Goal: Transaction & Acquisition: Download file/media

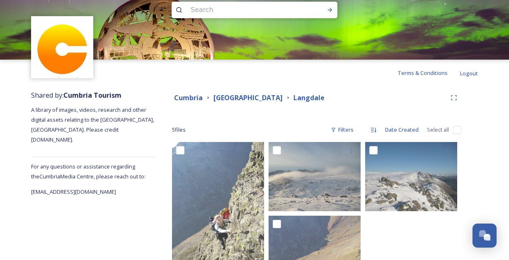
scroll to position [15, 0]
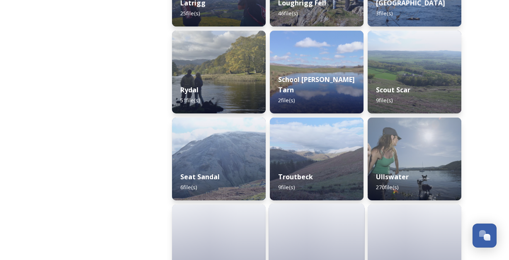
scroll to position [865, 0]
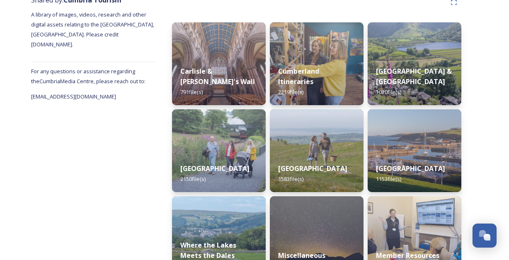
scroll to position [156, 0]
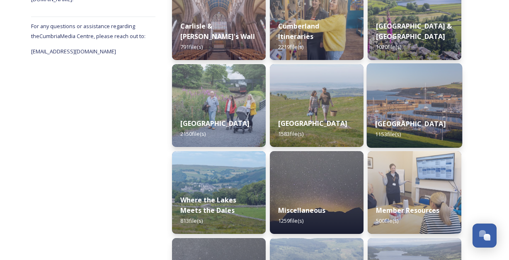
click at [413, 110] on div "Western Lake District & Coast 1153 file(s)" at bounding box center [415, 129] width 96 height 38
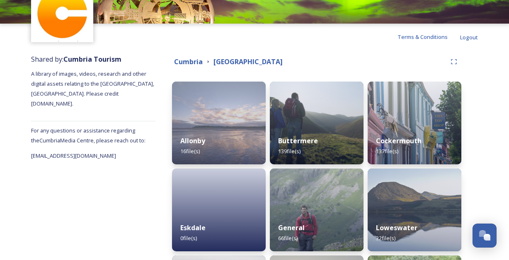
scroll to position [52, 0]
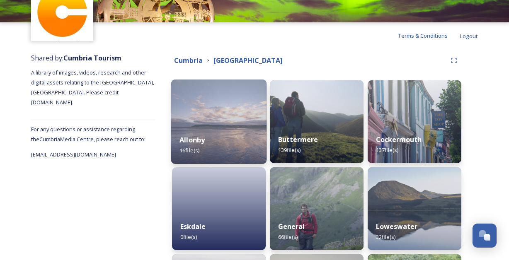
click at [255, 124] on img at bounding box center [219, 122] width 96 height 85
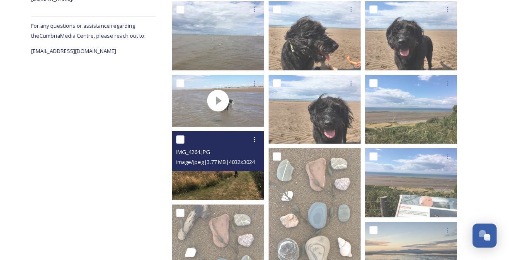
scroll to position [428, 0]
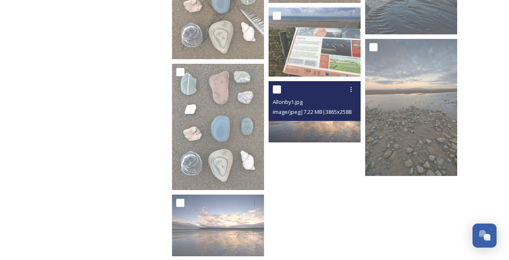
click at [305, 130] on img at bounding box center [315, 112] width 92 height 62
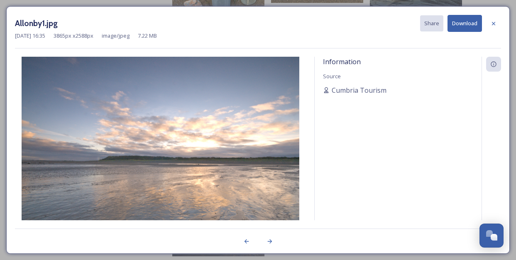
click at [466, 26] on button "Download" at bounding box center [464, 23] width 34 height 17
click at [495, 25] on icon at bounding box center [493, 23] width 7 height 7
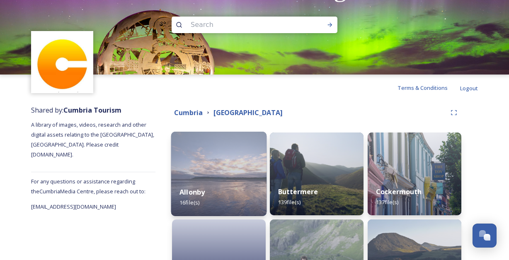
scroll to position [146, 0]
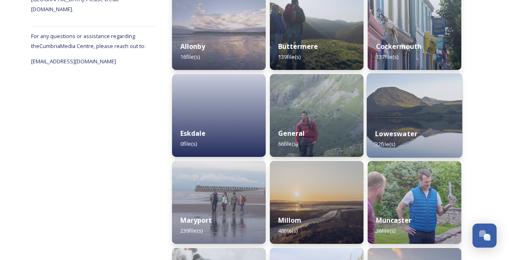
click at [435, 122] on div "Loweswater 32 file(s)" at bounding box center [415, 139] width 96 height 38
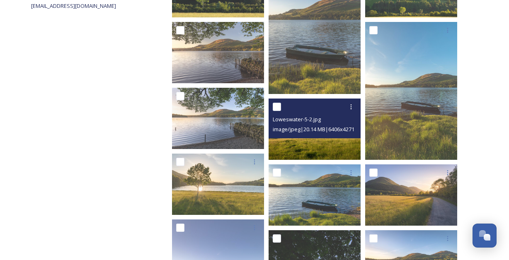
scroll to position [281, 0]
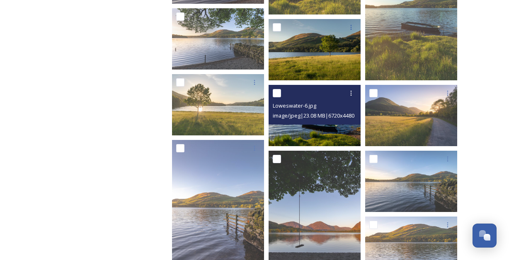
click at [324, 132] on img at bounding box center [315, 115] width 92 height 61
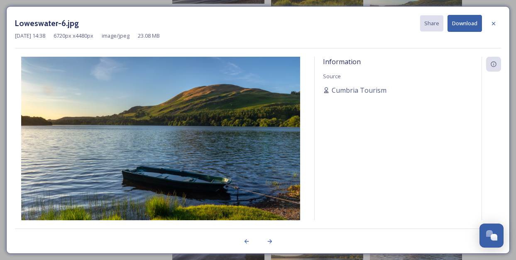
click at [474, 24] on button "Download" at bounding box center [464, 23] width 34 height 17
click at [492, 24] on icon at bounding box center [492, 23] width 3 height 3
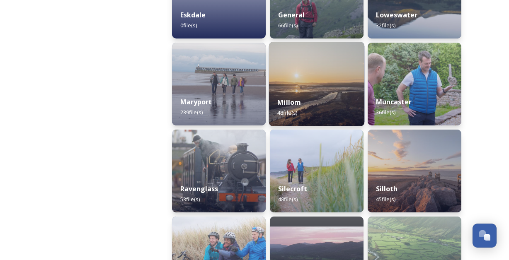
scroll to position [102, 0]
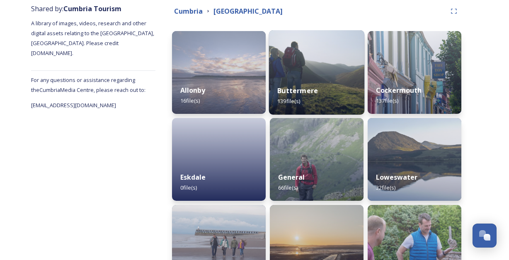
click at [320, 66] on img at bounding box center [317, 72] width 96 height 85
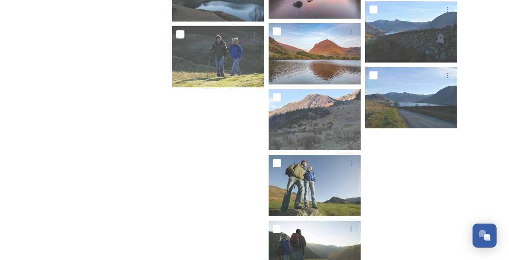
scroll to position [3481, 0]
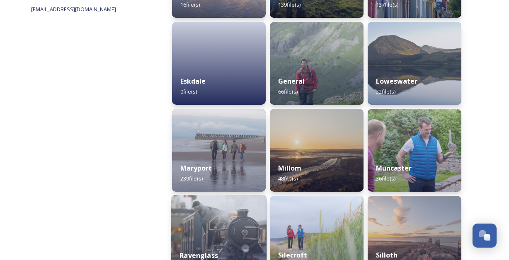
scroll to position [254, 0]
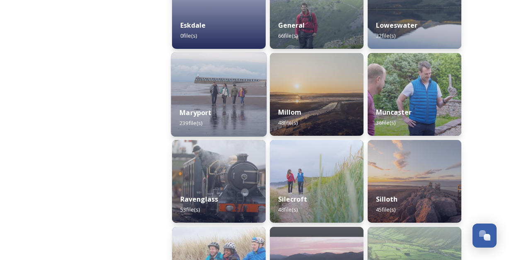
click at [222, 90] on img at bounding box center [219, 94] width 96 height 85
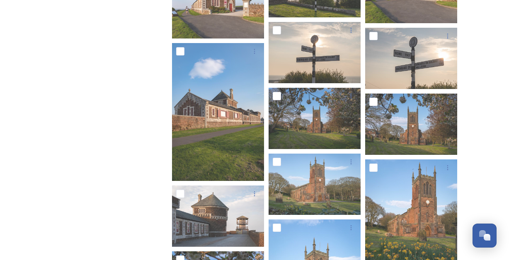
scroll to position [723, 0]
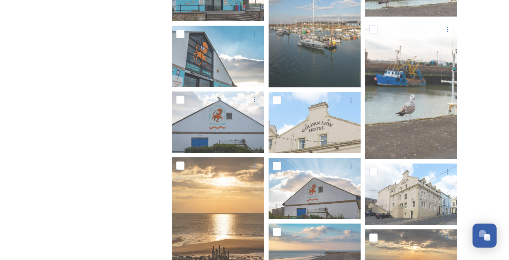
scroll to position [3519, 0]
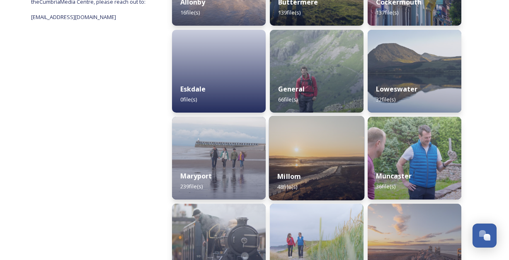
scroll to position [243, 0]
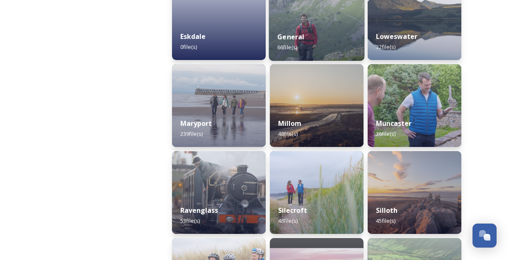
click at [312, 26] on div "General 66 file(s)" at bounding box center [317, 42] width 96 height 38
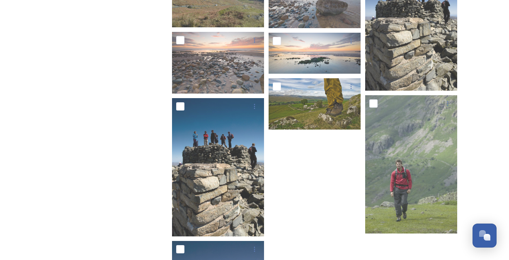
scroll to position [1510, 0]
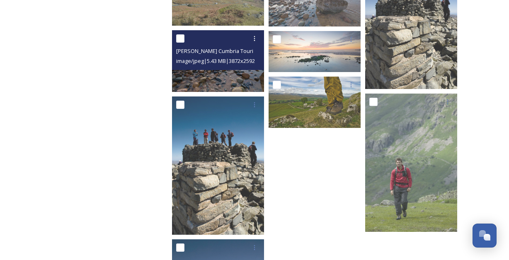
click at [229, 75] on img at bounding box center [218, 61] width 92 height 62
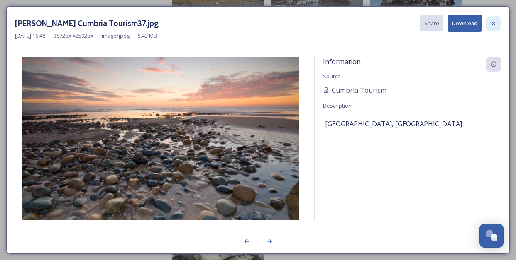
click at [494, 25] on icon at bounding box center [493, 23] width 7 height 7
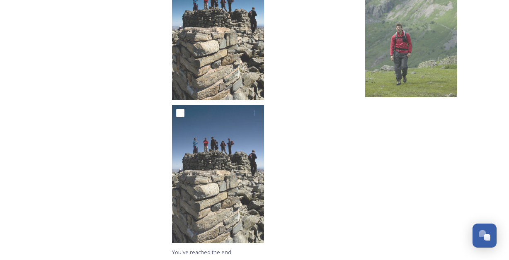
scroll to position [1646, 0]
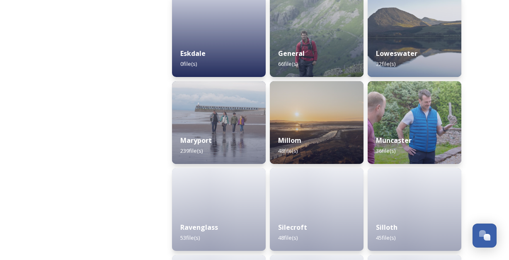
scroll to position [255, 0]
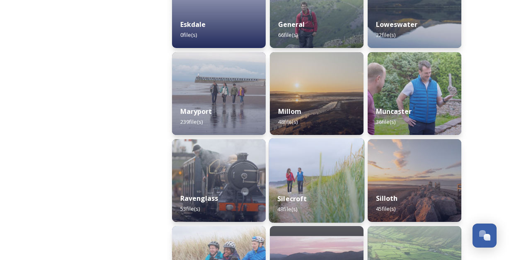
click at [350, 182] on img at bounding box center [317, 181] width 96 height 85
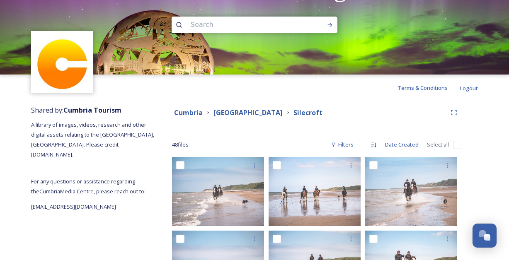
scroll to position [2, 0]
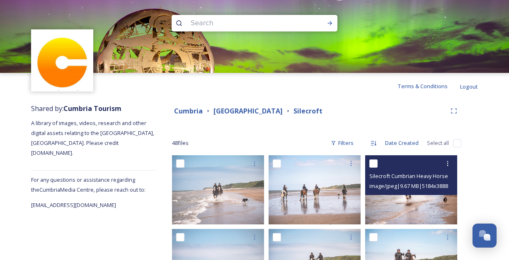
click at [428, 204] on img at bounding box center [411, 190] width 92 height 69
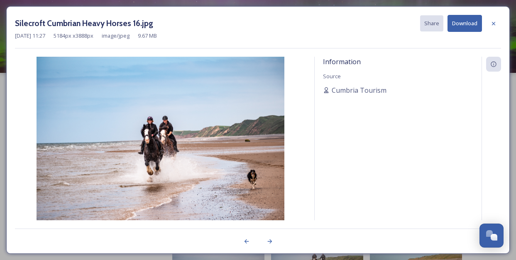
click at [459, 23] on button "Download" at bounding box center [464, 23] width 34 height 17
click at [493, 24] on icon at bounding box center [493, 23] width 7 height 7
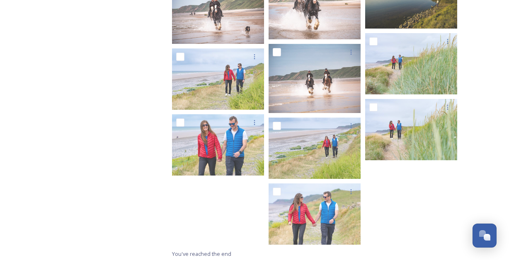
scroll to position [1181, 0]
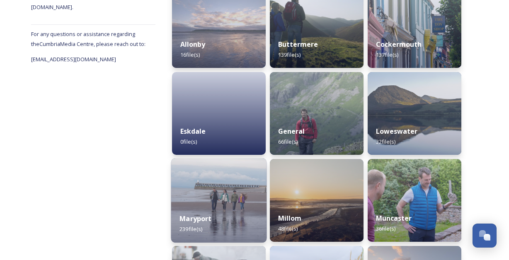
scroll to position [223, 0]
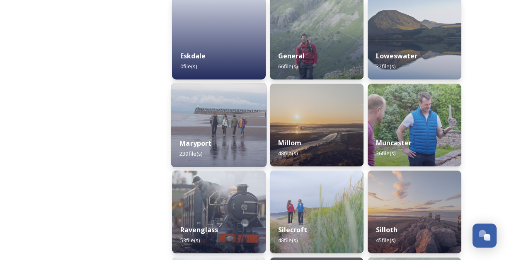
click at [230, 140] on div "Maryport 239 file(s)" at bounding box center [219, 149] width 96 height 38
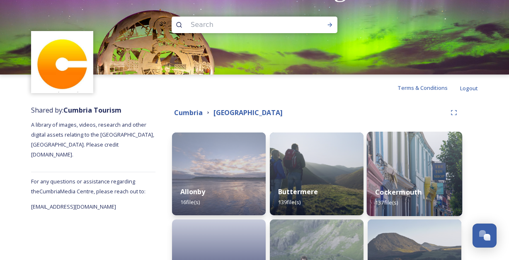
scroll to position [266, 0]
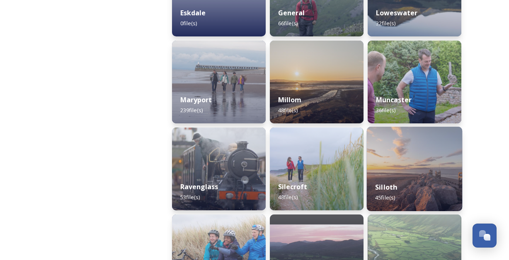
click at [420, 182] on div "Silloth 45 file(s)" at bounding box center [415, 193] width 96 height 38
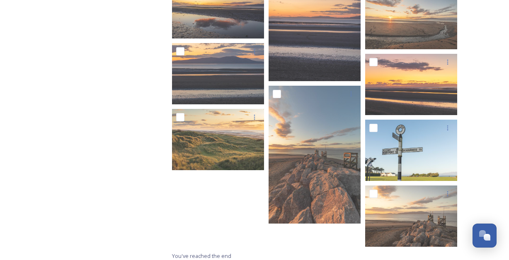
scroll to position [1053, 0]
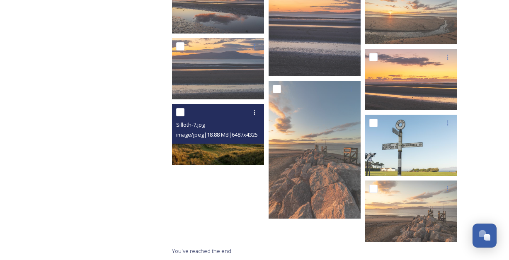
click at [190, 152] on img at bounding box center [218, 134] width 92 height 61
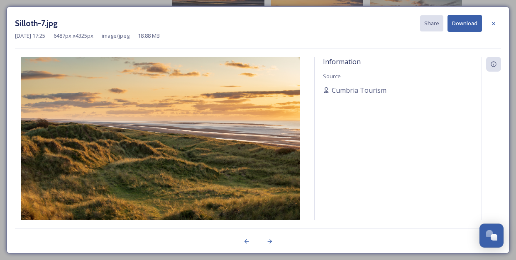
click at [460, 20] on button "Download" at bounding box center [464, 23] width 34 height 17
click at [249, 30] on div "Silloth-7.jpg Share Download" at bounding box center [258, 23] width 486 height 17
click at [491, 23] on icon at bounding box center [493, 23] width 7 height 7
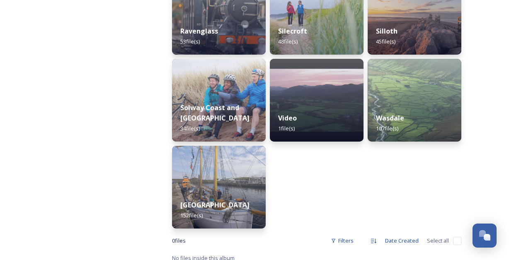
scroll to position [429, 0]
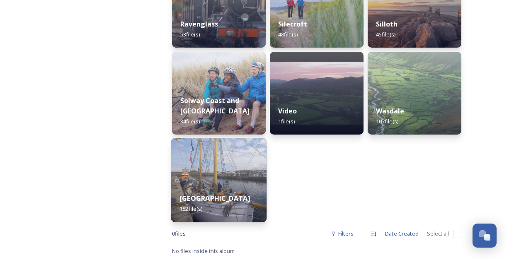
click at [229, 170] on img at bounding box center [219, 180] width 96 height 85
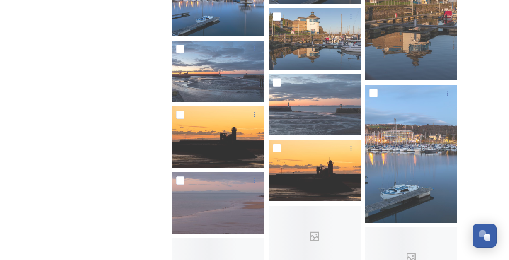
scroll to position [2189, 0]
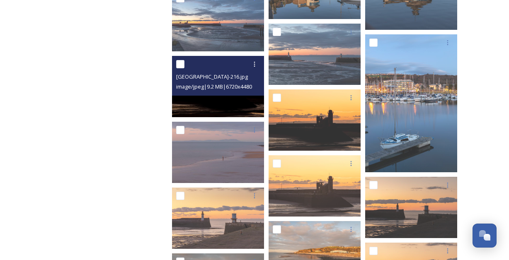
click at [214, 104] on img at bounding box center [218, 86] width 92 height 61
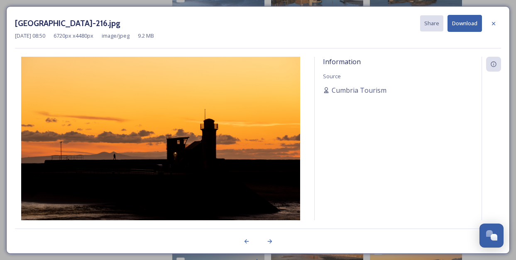
click at [470, 24] on button "Download" at bounding box center [464, 23] width 34 height 17
click at [269, 23] on div "Whitehaven-216.jpg Share Download" at bounding box center [258, 23] width 486 height 17
click at [495, 23] on icon at bounding box center [493, 23] width 7 height 7
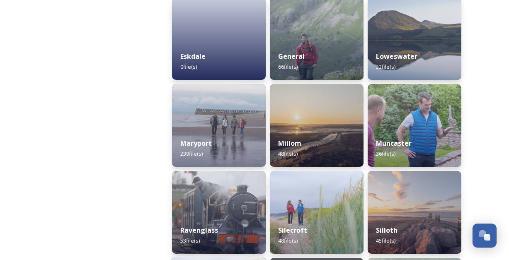
scroll to position [107, 0]
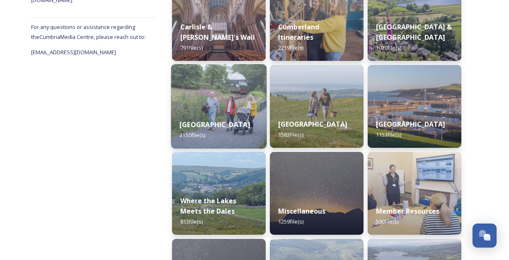
scroll to position [158, 0]
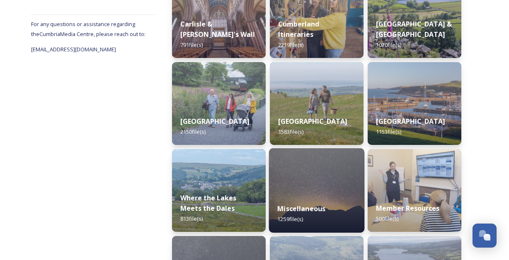
click at [341, 181] on img at bounding box center [317, 190] width 96 height 85
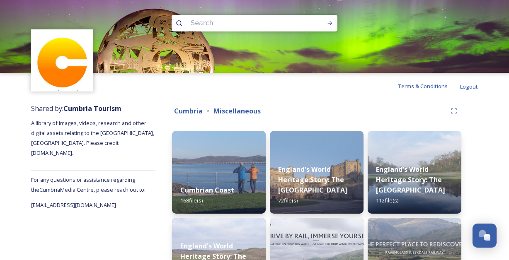
scroll to position [152, 0]
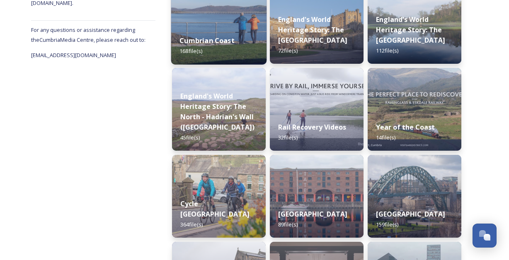
click at [249, 22] on img at bounding box center [219, 22] width 96 height 85
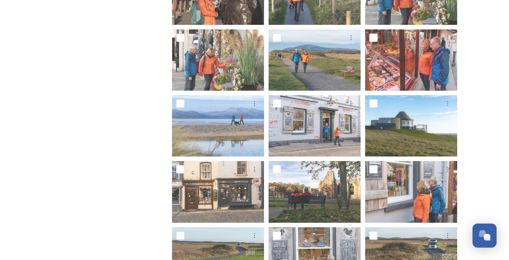
scroll to position [316, 0]
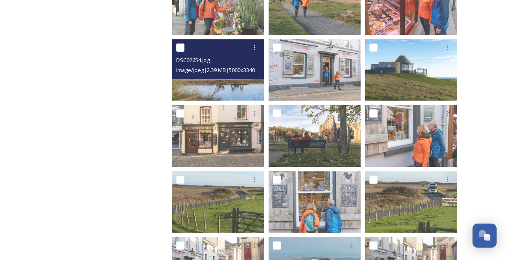
click at [224, 85] on img at bounding box center [218, 69] width 92 height 61
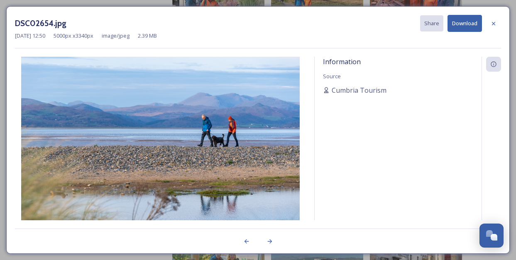
click at [472, 26] on button "Download" at bounding box center [464, 23] width 34 height 17
click at [492, 24] on icon at bounding box center [493, 23] width 7 height 7
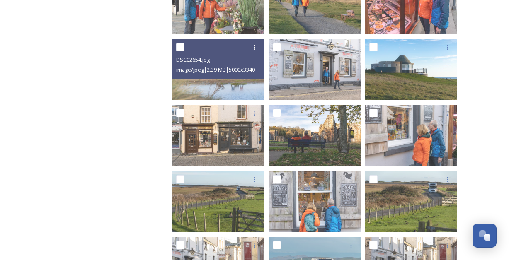
scroll to position [486, 0]
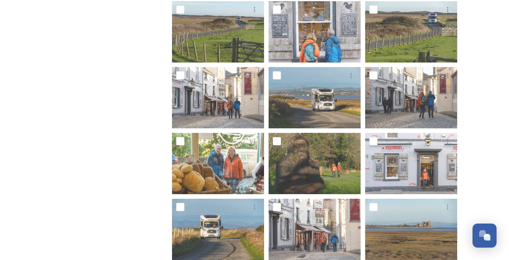
scroll to position [152, 0]
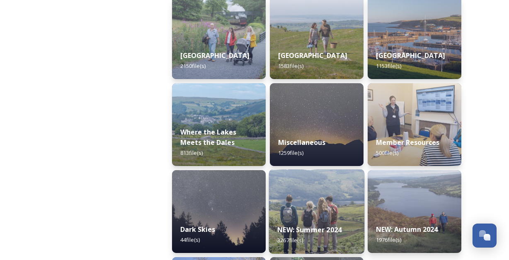
scroll to position [312, 0]
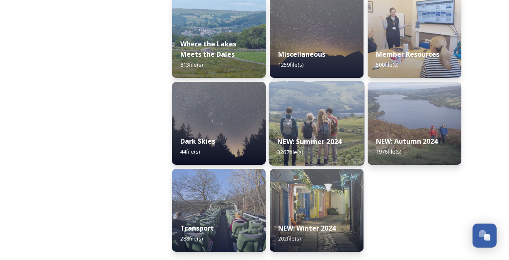
click at [328, 114] on img at bounding box center [317, 123] width 96 height 85
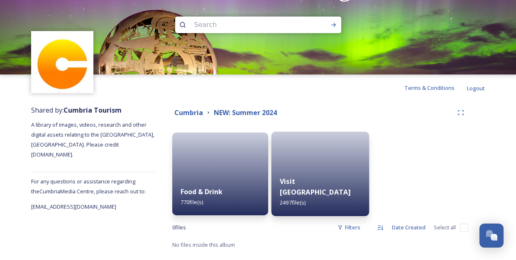
click at [323, 165] on div at bounding box center [320, 174] width 98 height 85
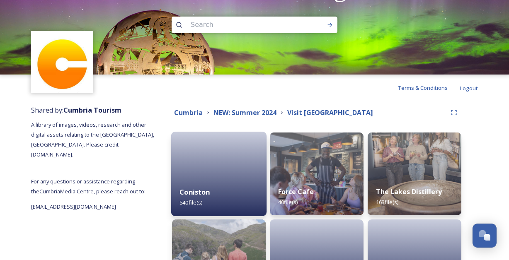
scroll to position [168, 0]
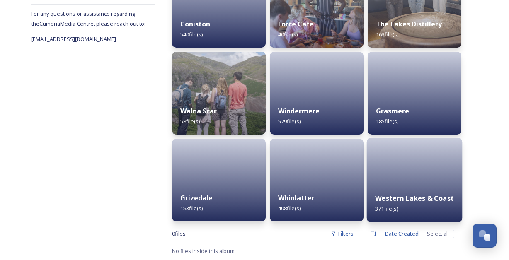
click at [428, 172] on div at bounding box center [415, 180] width 96 height 85
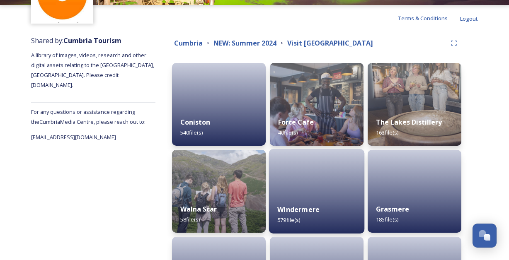
scroll to position [80, 0]
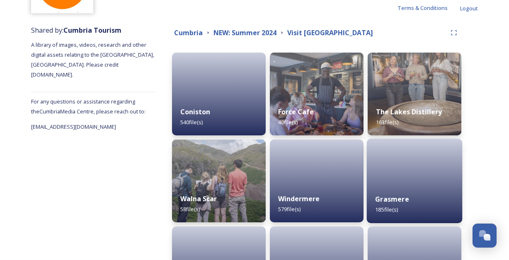
click at [424, 176] on div at bounding box center [415, 181] width 96 height 85
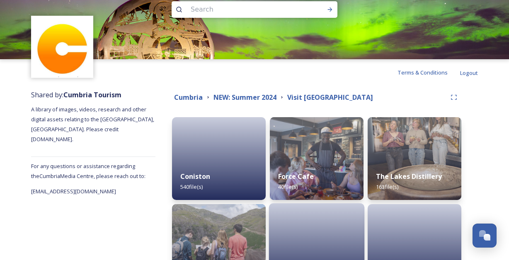
scroll to position [142, 0]
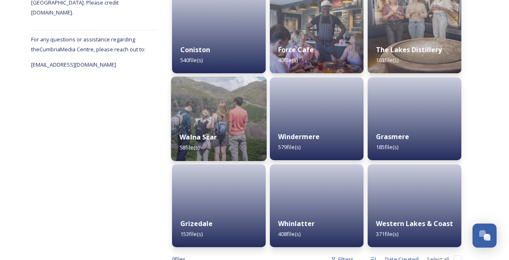
click at [241, 109] on img at bounding box center [219, 119] width 96 height 85
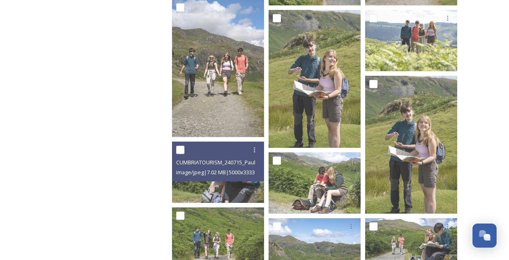
scroll to position [669, 0]
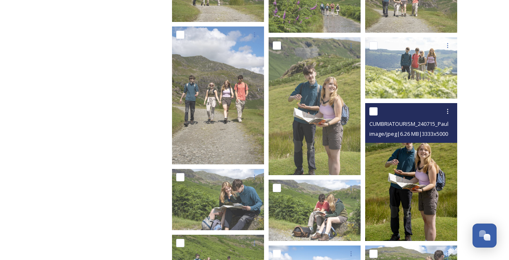
click at [416, 153] on img at bounding box center [411, 172] width 92 height 138
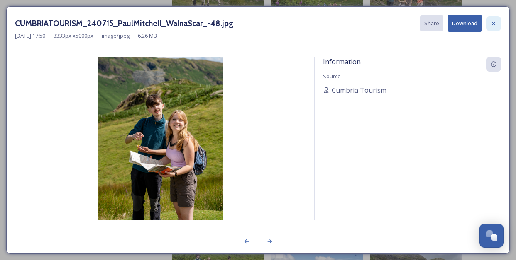
click at [495, 19] on div at bounding box center [493, 23] width 15 height 15
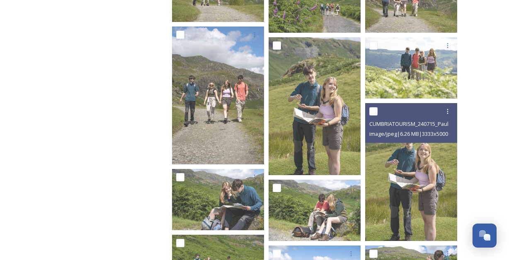
scroll to position [827, 0]
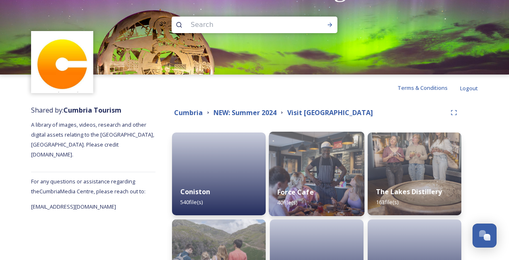
scroll to position [168, 0]
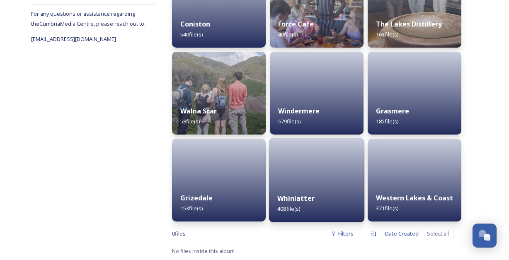
click at [313, 189] on div "Whinlatter 408 file(s)" at bounding box center [317, 204] width 96 height 38
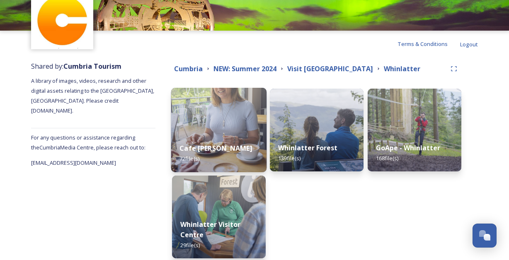
scroll to position [81, 0]
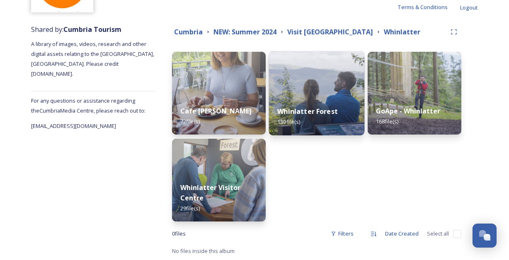
click at [332, 82] on img at bounding box center [317, 93] width 96 height 85
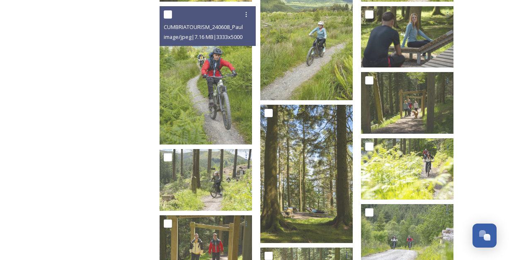
scroll to position [702, 0]
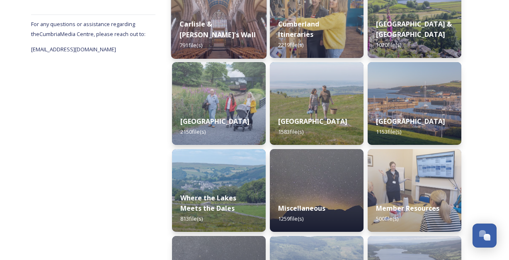
scroll to position [159, 0]
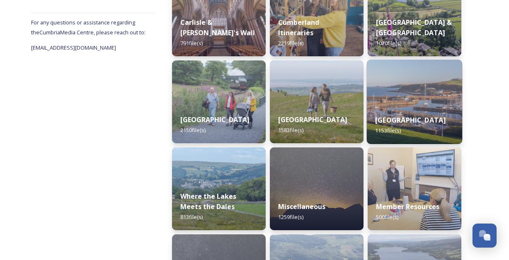
click at [443, 124] on div "Western Lake District & Coast 1153 file(s)" at bounding box center [415, 126] width 96 height 38
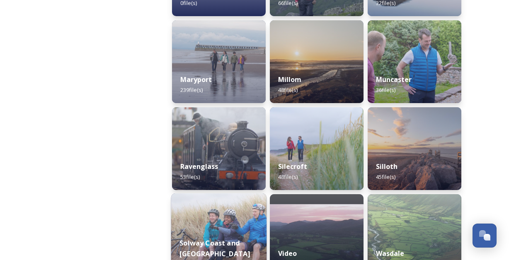
scroll to position [285, 0]
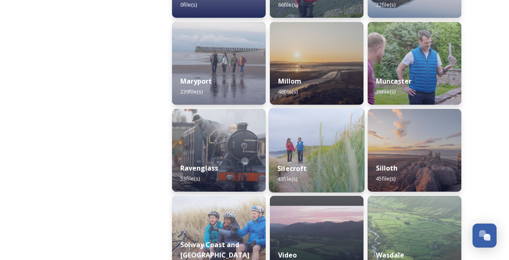
click at [312, 131] on img at bounding box center [317, 150] width 96 height 85
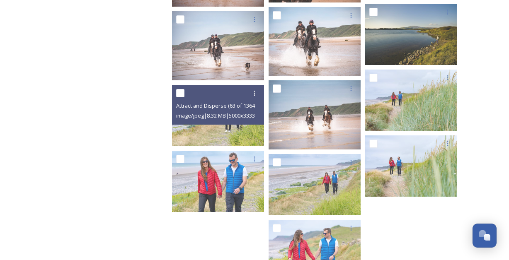
scroll to position [1148, 0]
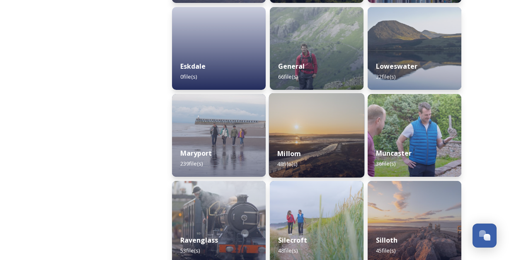
scroll to position [233, 0]
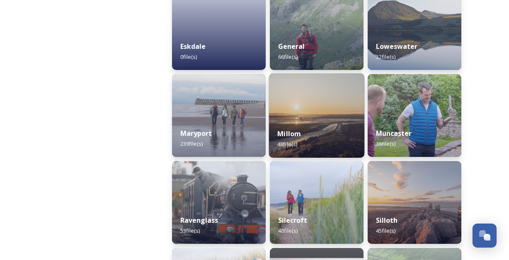
click at [336, 124] on div "Millom 48 file(s)" at bounding box center [317, 139] width 96 height 38
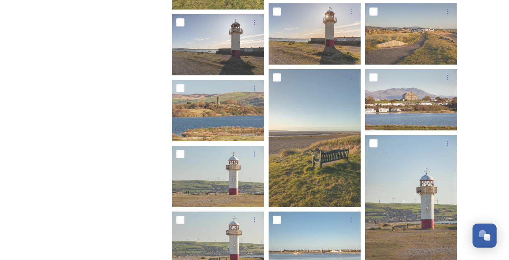
scroll to position [979, 0]
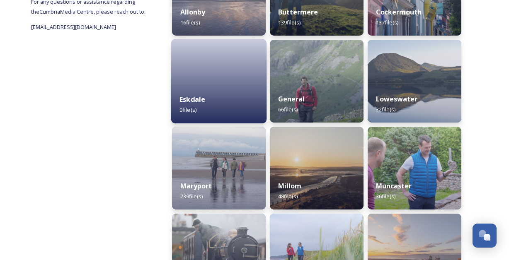
scroll to position [245, 0]
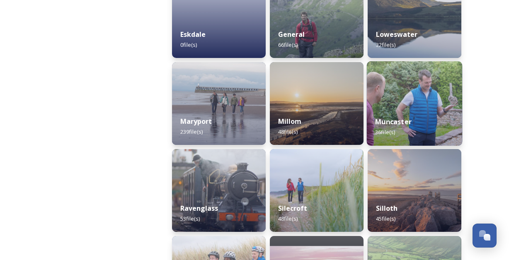
click at [446, 92] on img at bounding box center [415, 103] width 96 height 85
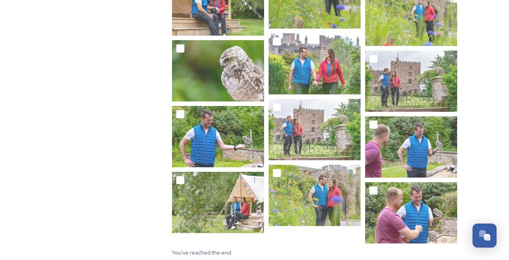
scroll to position [717, 0]
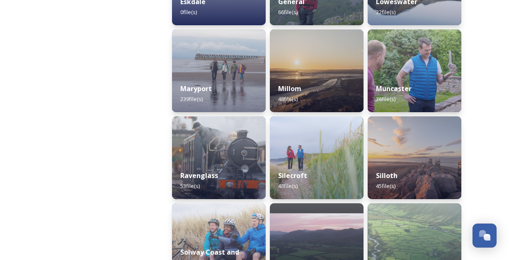
scroll to position [370, 0]
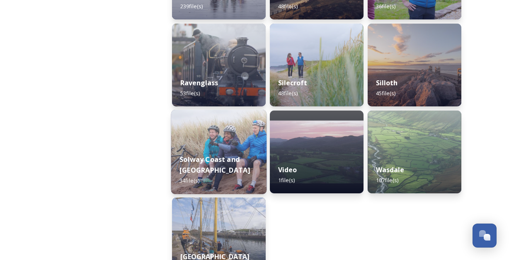
click at [217, 133] on img at bounding box center [219, 152] width 96 height 85
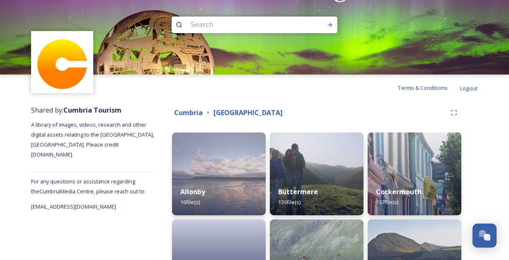
scroll to position [412, 0]
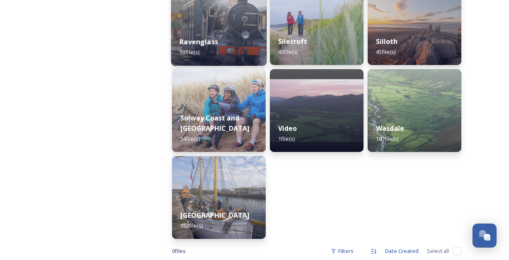
click at [219, 24] on img at bounding box center [219, 23] width 96 height 85
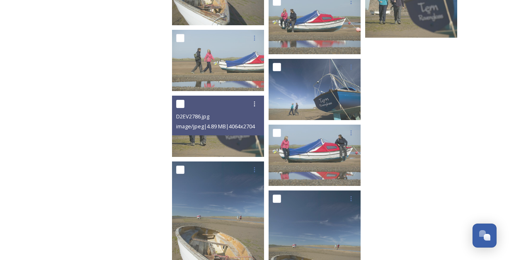
scroll to position [1343, 0]
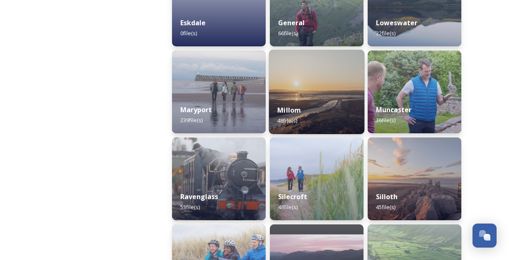
scroll to position [182, 0]
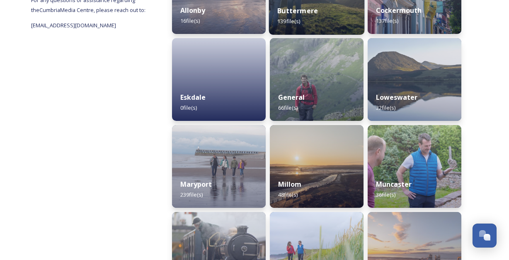
click at [341, 22] on div "Buttermere 139 file(s)" at bounding box center [317, 16] width 96 height 38
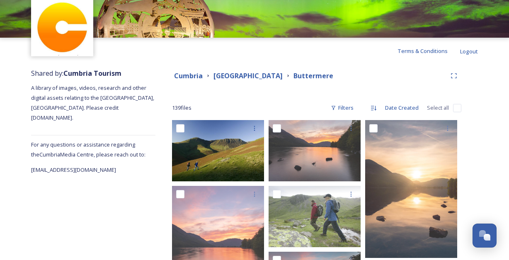
scroll to position [74, 0]
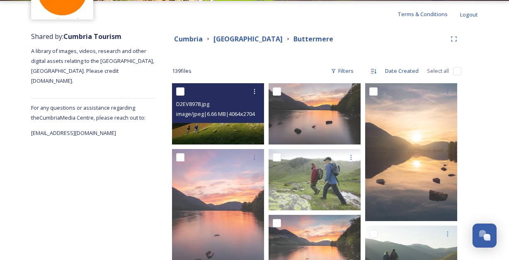
click at [251, 134] on img at bounding box center [218, 113] width 92 height 61
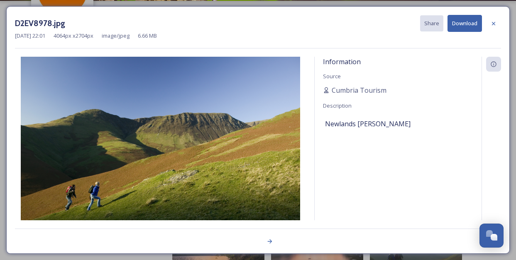
click at [465, 26] on button "Download" at bounding box center [464, 23] width 34 height 17
click at [494, 24] on icon at bounding box center [493, 23] width 7 height 7
